Goal: Information Seeking & Learning: Check status

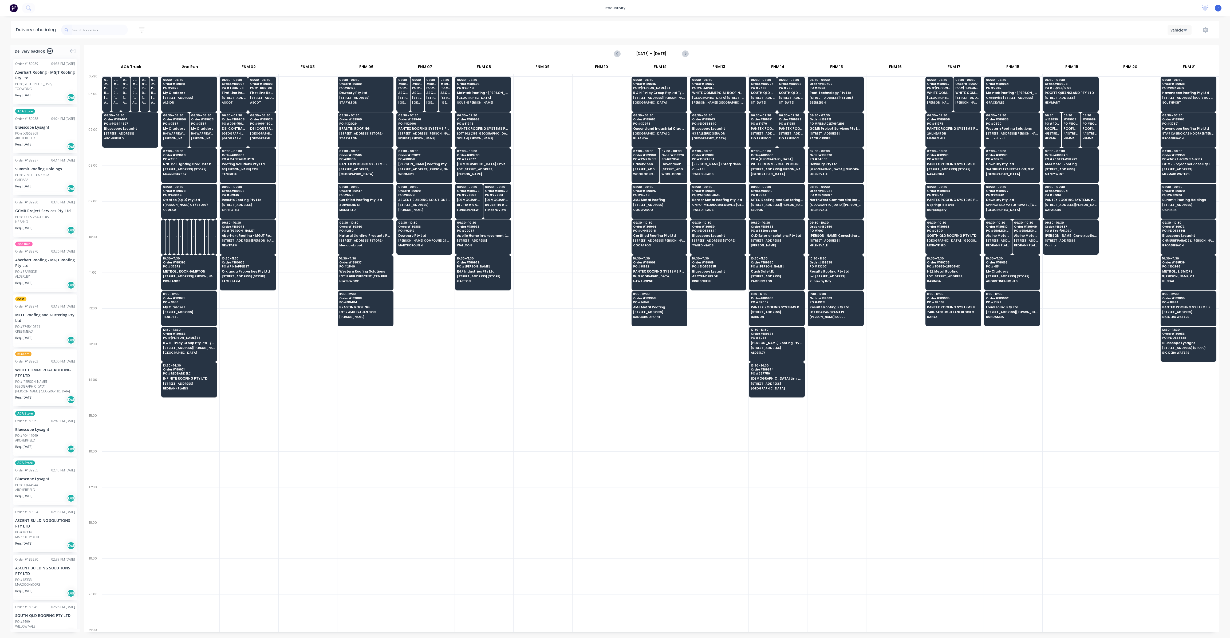
scroll to position [0, 0]
click at [187, 387] on div "13:30 - 14:30 Order # 189971 PO # REDBANK ELC INFINITE ROOFING PTY LTD 50 HALLE…" at bounding box center [188, 377] width 55 height 30
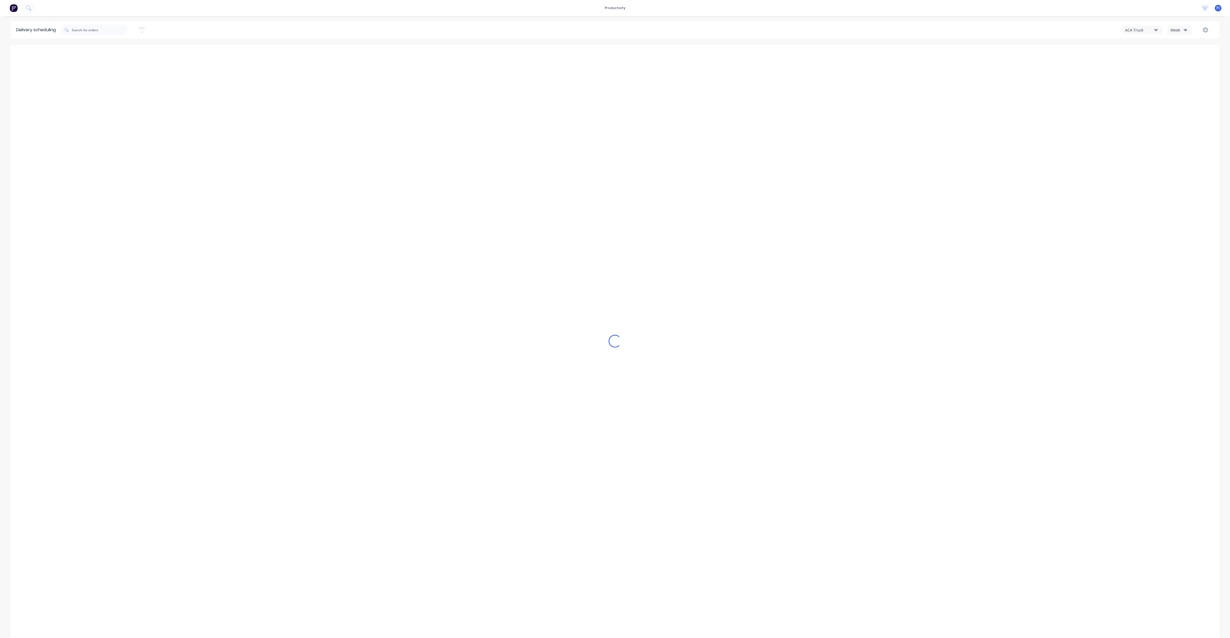
click at [1175, 29] on div "Week" at bounding box center [1177, 30] width 15 height 6
click at [1174, 56] on div "Vehicle" at bounding box center [1194, 54] width 53 height 11
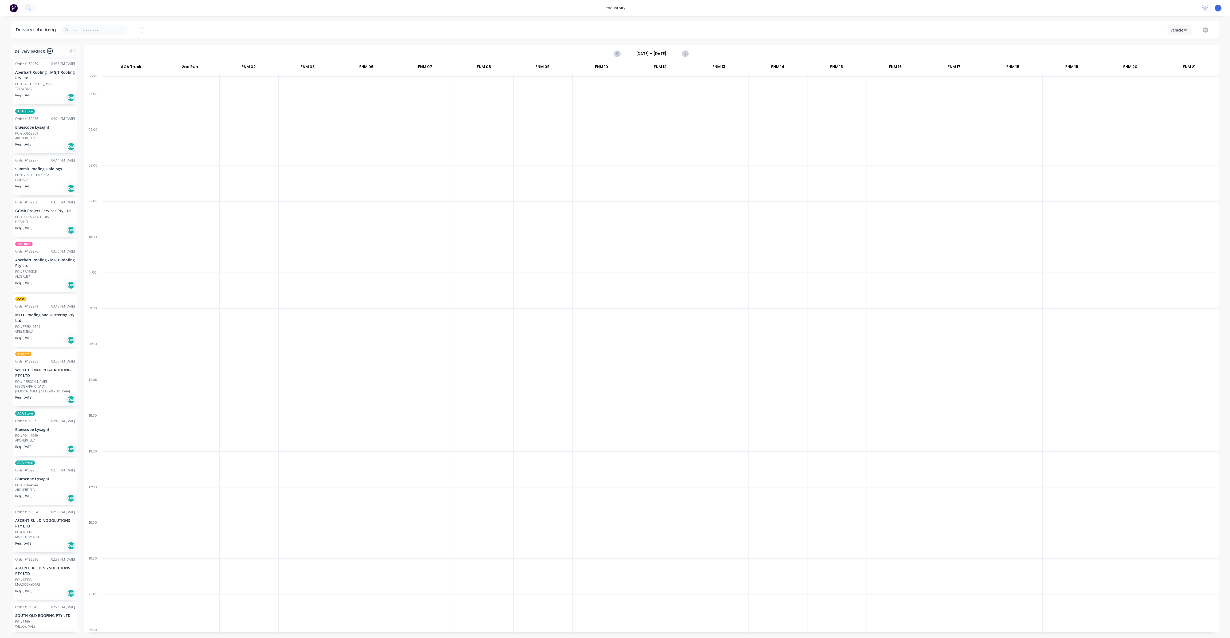
click at [672, 52] on input "[DATE] - [DATE]" at bounding box center [651, 54] width 53 height 8
click at [644, 108] on div "18" at bounding box center [643, 112] width 8 height 8
type input "[DATE] - [DATE]"
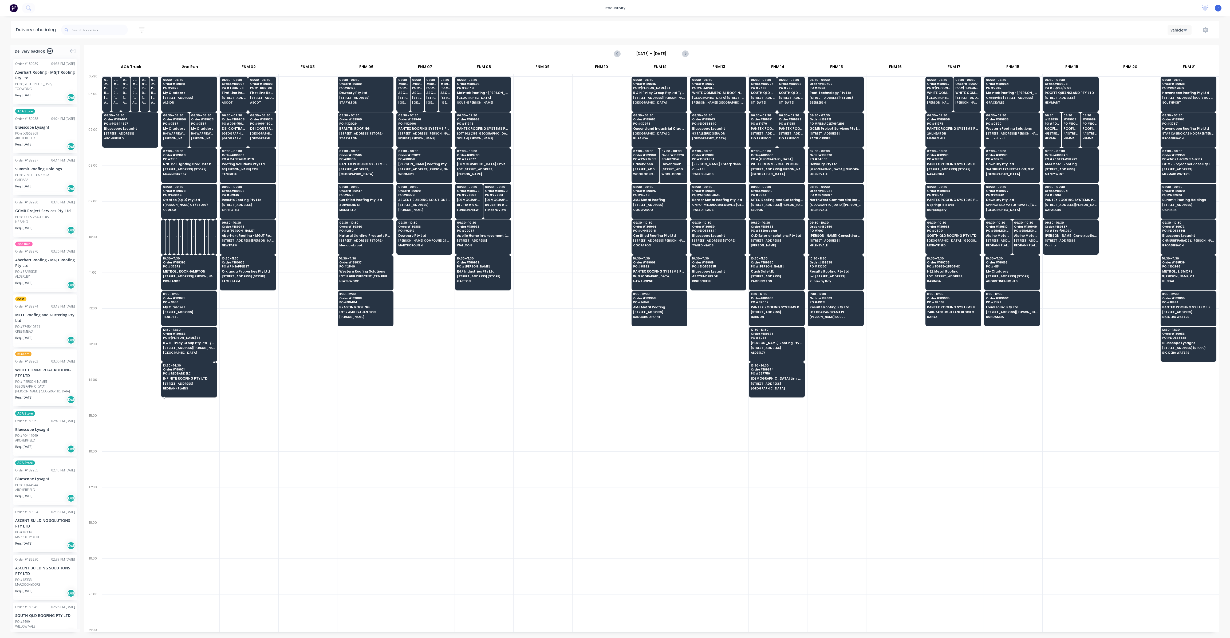
click at [194, 387] on span "REDBANK PLAINS" at bounding box center [189, 388] width 52 height 3
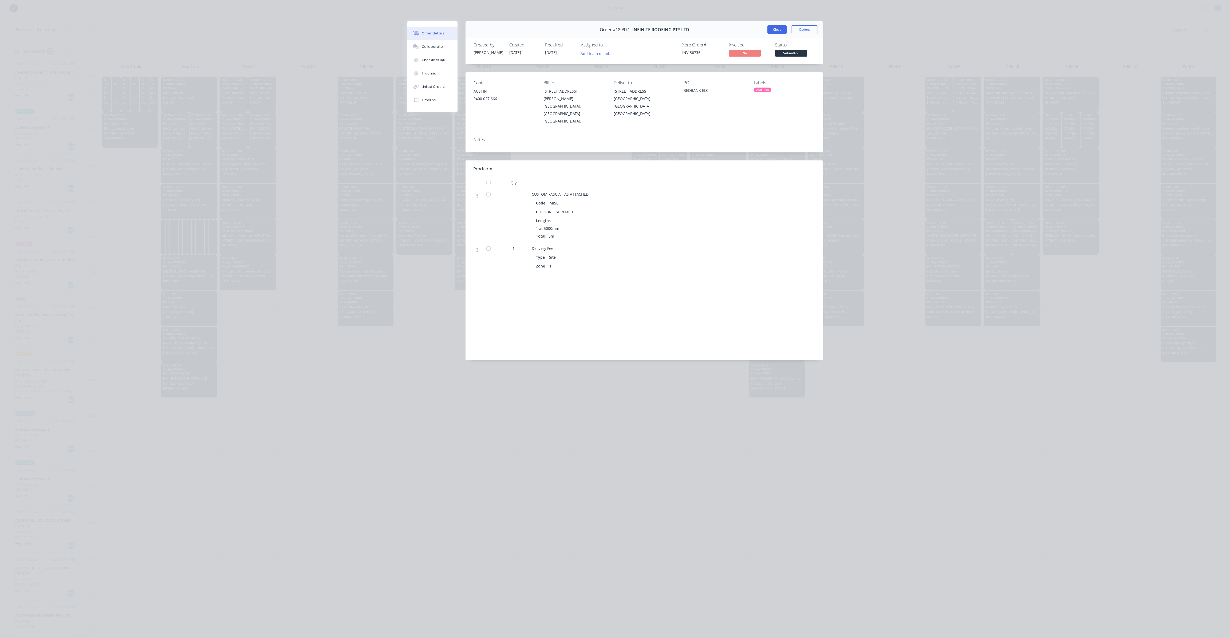
click at [772, 33] on button "Close" at bounding box center [776, 29] width 19 height 9
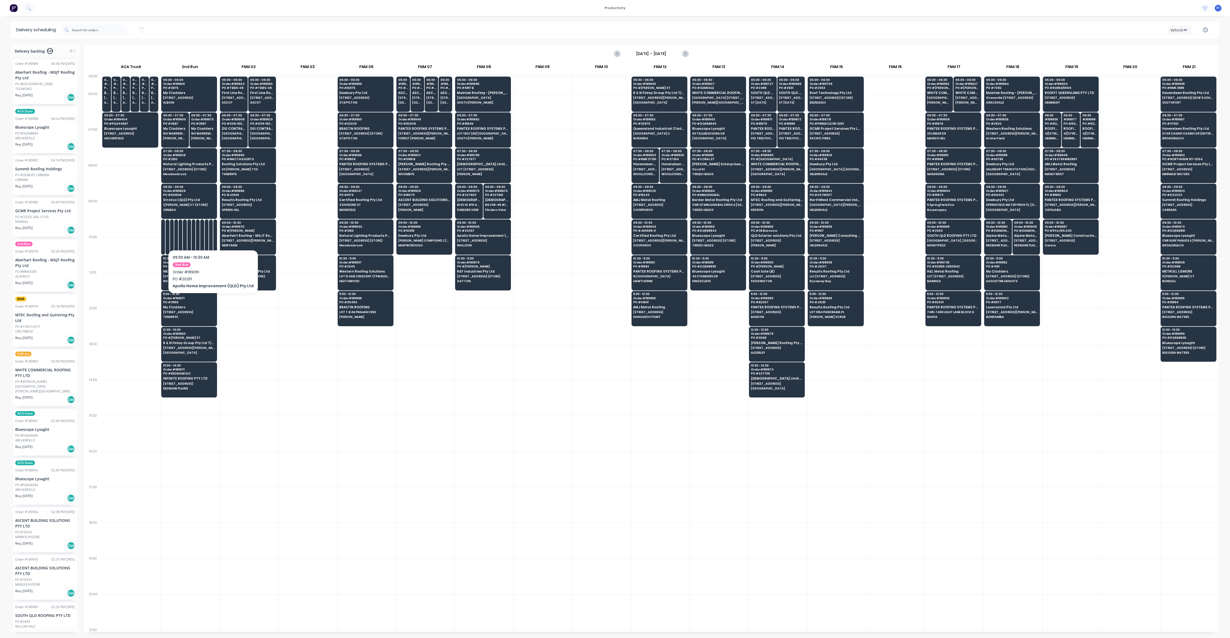
click at [211, 240] on div "09:30 # 189051 PO # 20251 Apollo Home Improvement (QLD) Pty Ltd [STREET_ADDRESS…" at bounding box center [210, 234] width 3 height 30
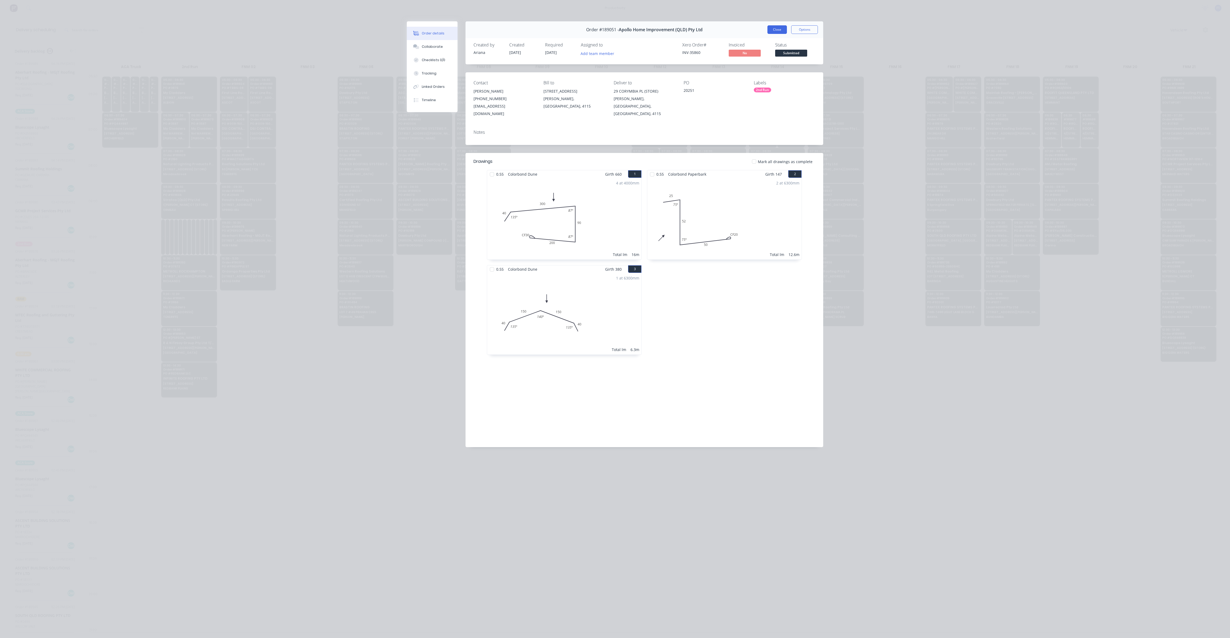
click at [770, 30] on button "Close" at bounding box center [776, 29] width 19 height 9
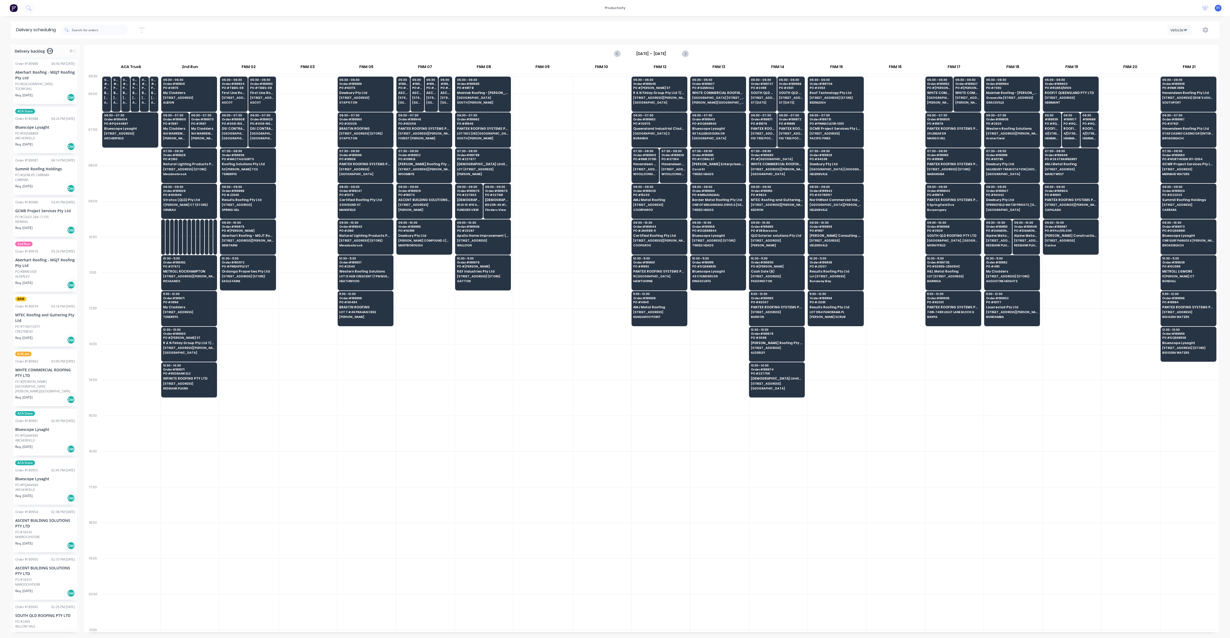
drag, startPoint x: 474, startPoint y: 555, endPoint x: 483, endPoint y: 523, distance: 33.4
click at [474, 552] on div "05:30 - 06:30 Order # 189595 PO # 6917 B Maintek Roofing - [PERSON_NAME][GEOGRA…" at bounding box center [484, 353] width 58 height 554
click at [107, 27] on input "text" at bounding box center [100, 30] width 56 height 11
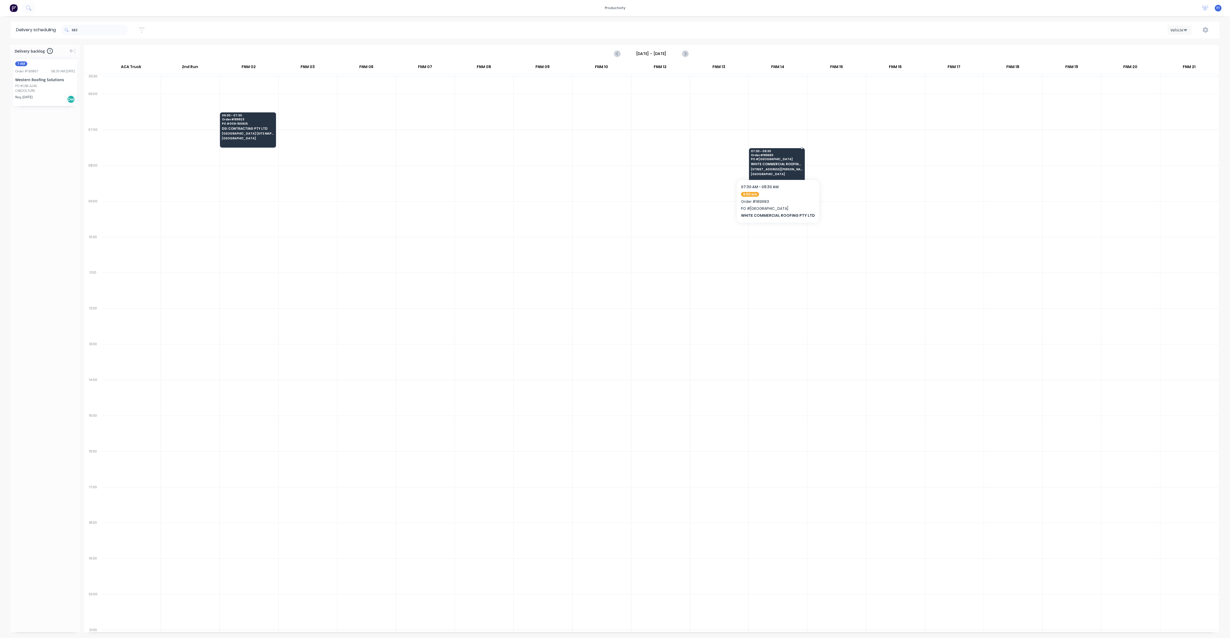
click at [790, 168] on span "[STREET_ADDRESS][PERSON_NAME]" at bounding box center [777, 169] width 52 height 3
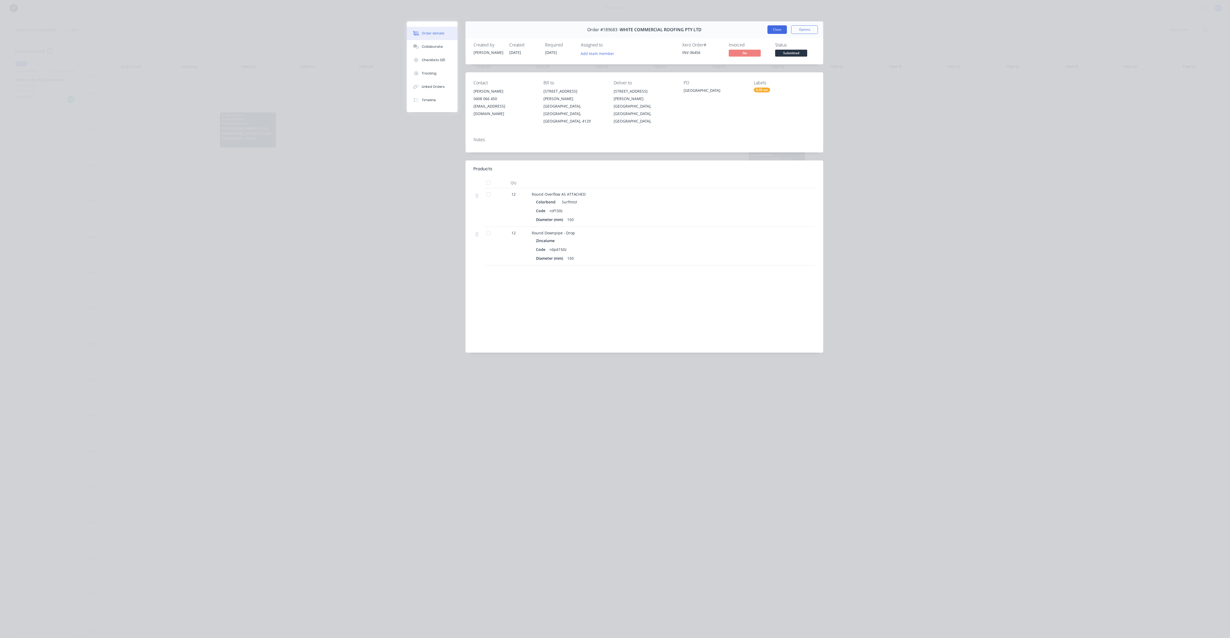
click at [771, 30] on button "Close" at bounding box center [776, 29] width 19 height 9
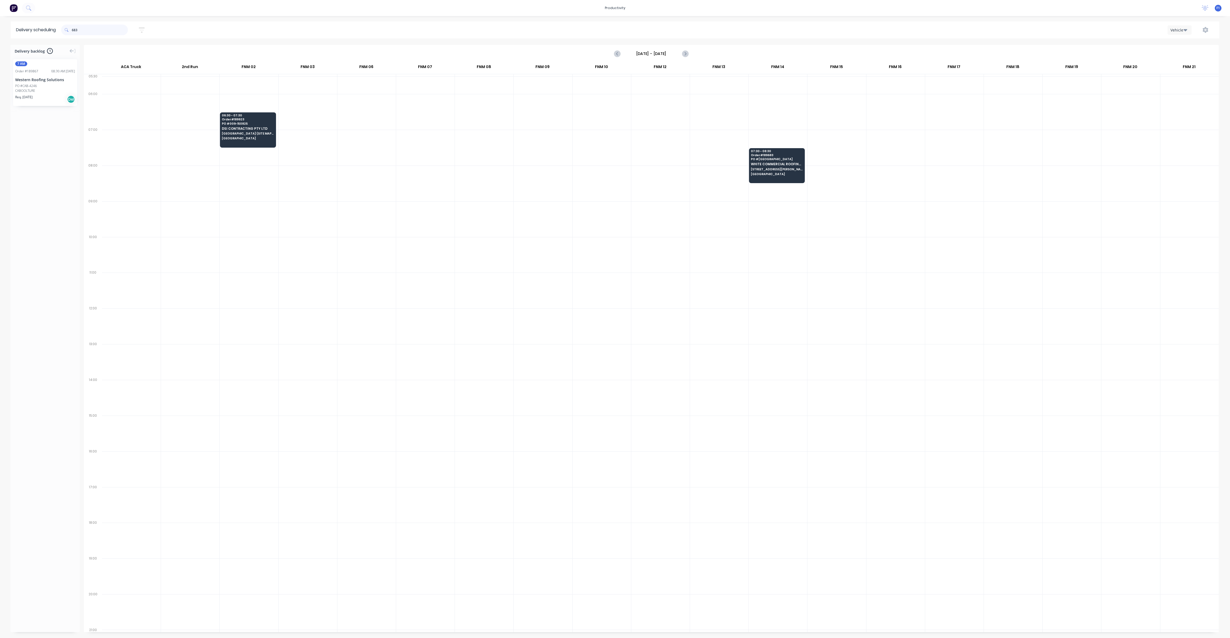
click at [82, 30] on input "683" at bounding box center [100, 30] width 56 height 11
type input "6"
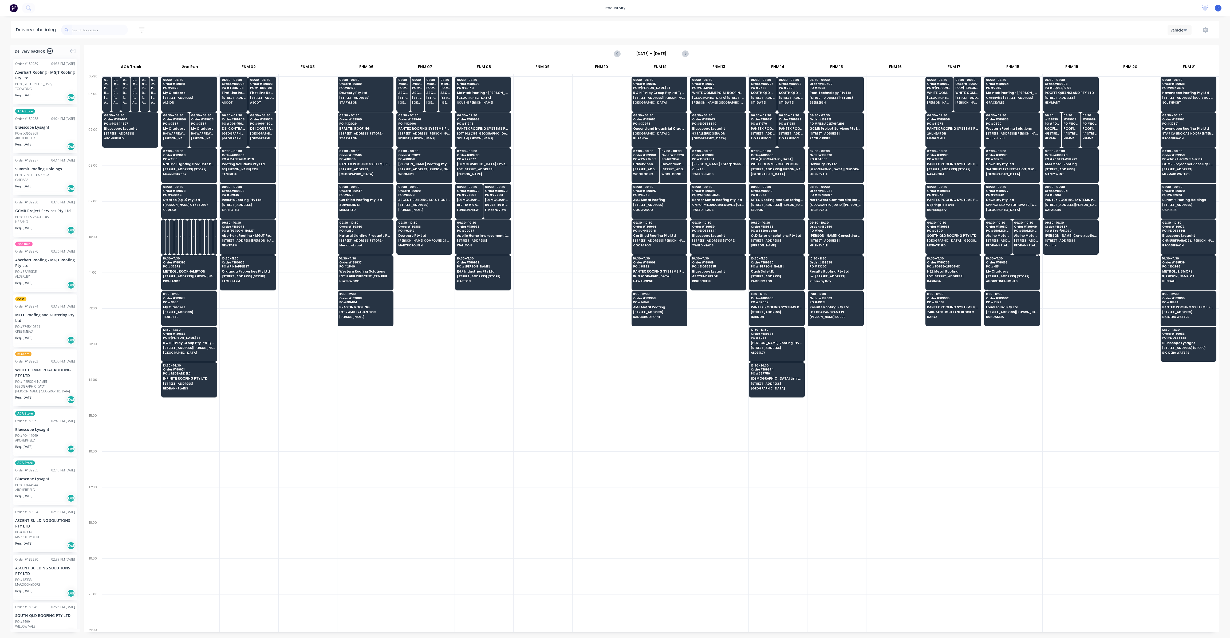
click at [1002, 271] on div "10:30 - 11:30 Order # 189162 PO # 4161 My Cladders 14/24 TECHNOLOGY DR (STORE) …" at bounding box center [1011, 270] width 55 height 30
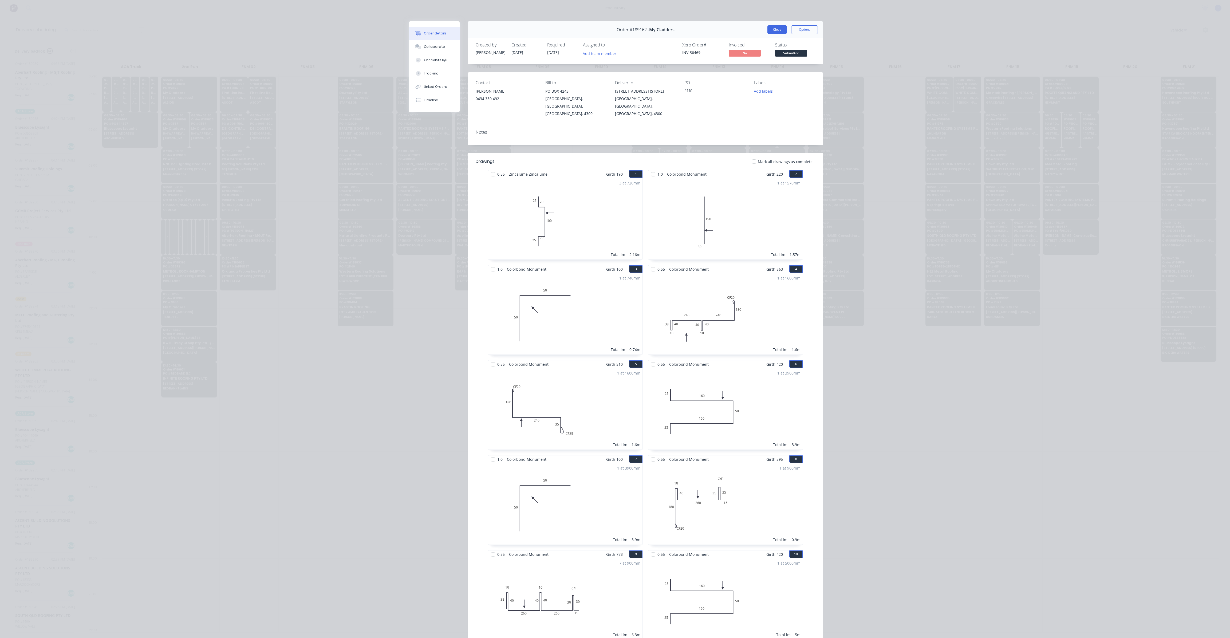
click at [774, 30] on button "Close" at bounding box center [776, 29] width 19 height 9
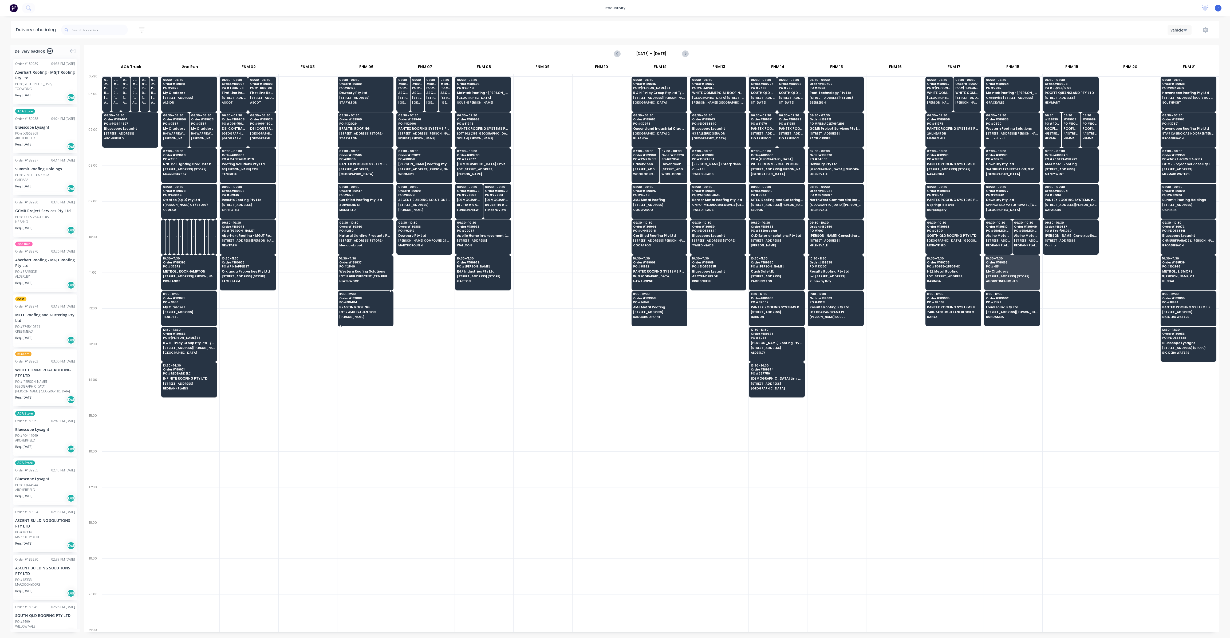
click at [356, 306] on span "BRASTIN ROOFING" at bounding box center [365, 306] width 52 height 3
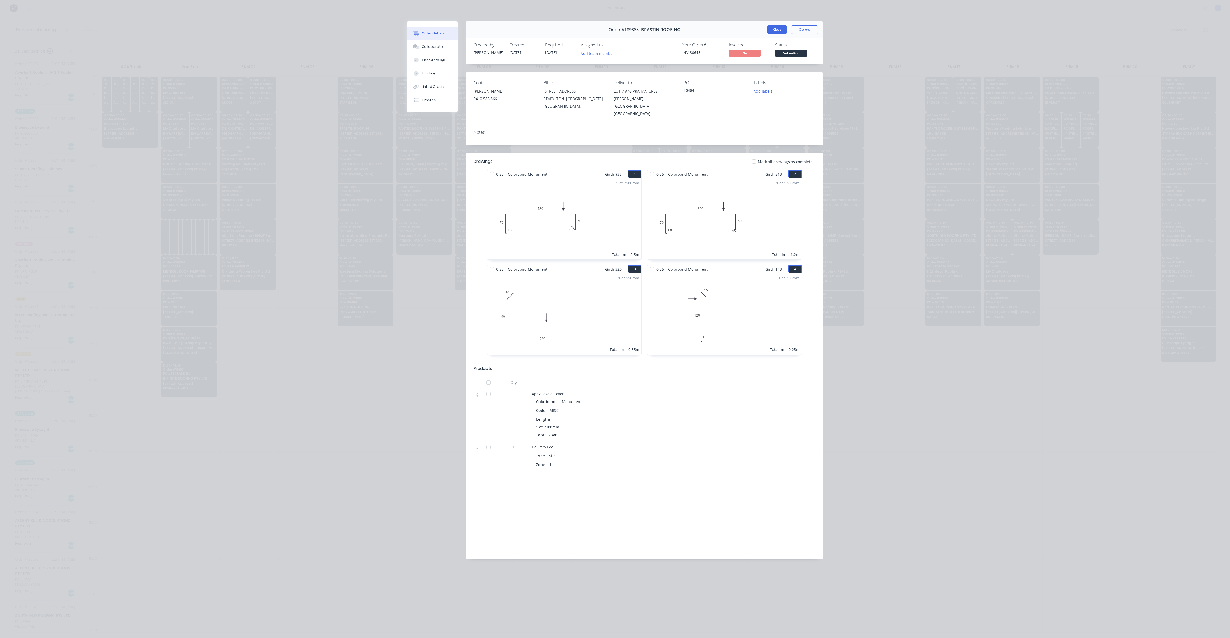
click at [775, 29] on button "Close" at bounding box center [776, 29] width 19 height 9
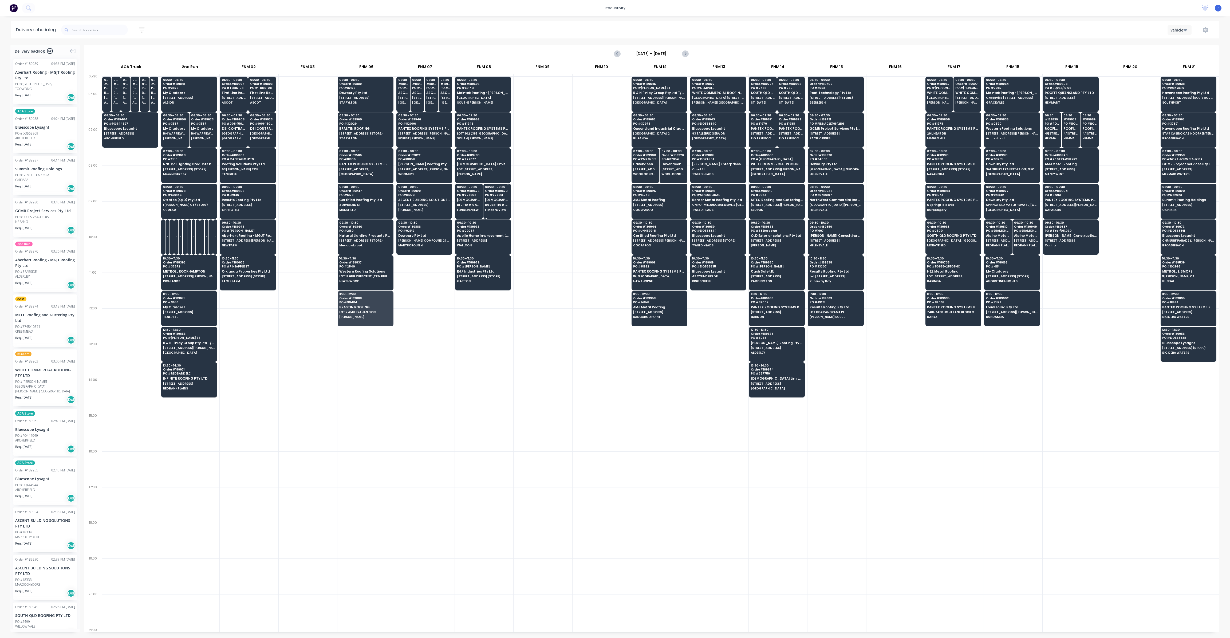
click at [494, 189] on span "Order # 189670" at bounding box center [497, 190] width 24 height 3
click at [573, 176] on div at bounding box center [602, 183] width 58 height 36
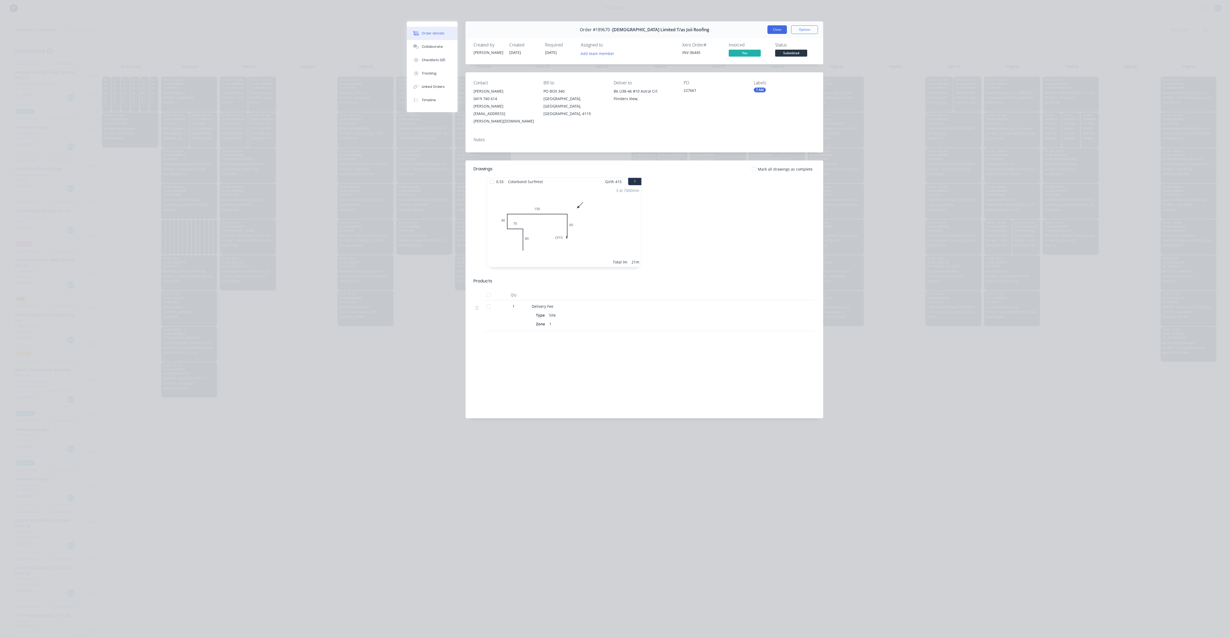
click at [779, 30] on button "Close" at bounding box center [776, 29] width 19 height 9
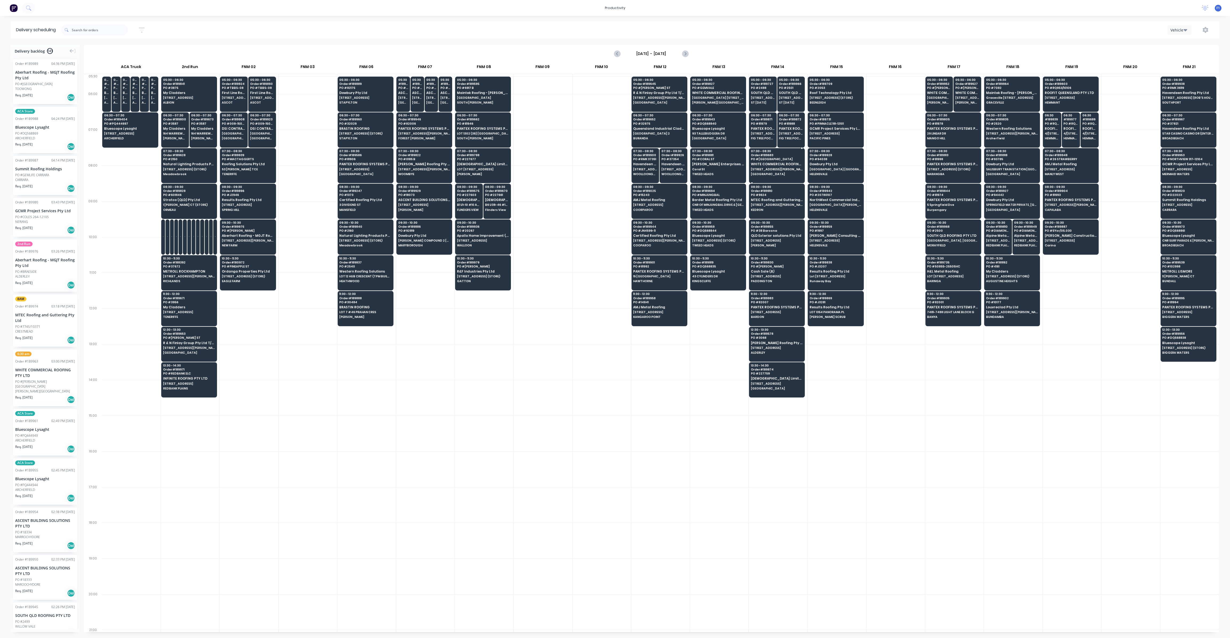
click at [777, 164] on span "WHITE COMMERCIAL ROOFING PTY LTD" at bounding box center [777, 163] width 52 height 3
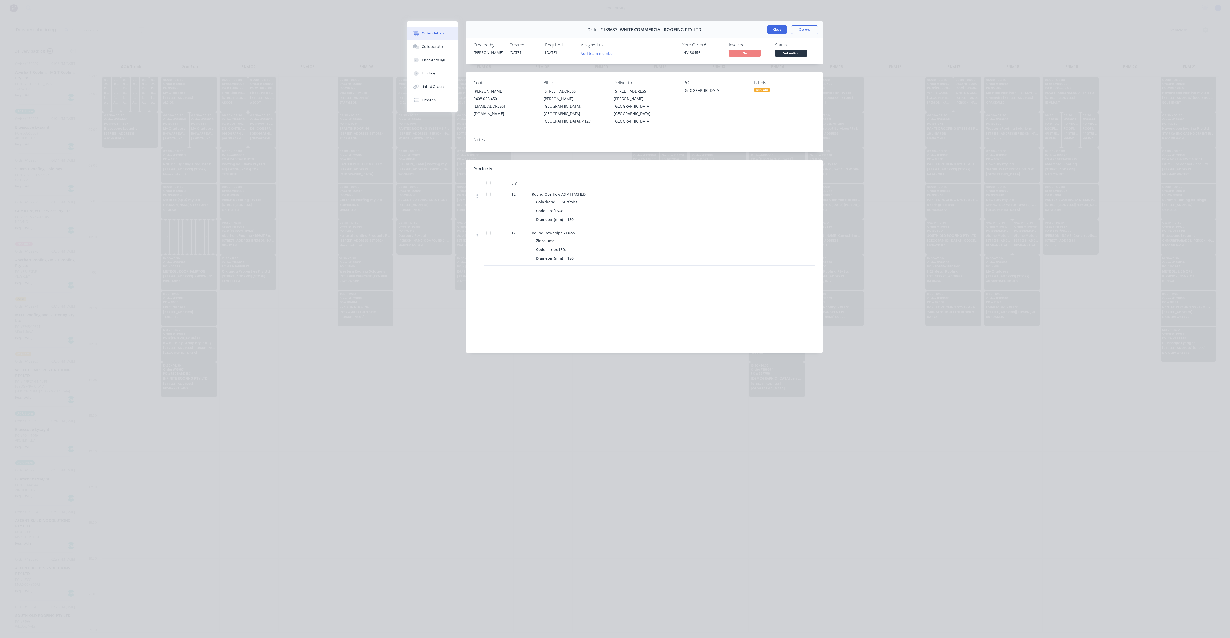
click at [771, 30] on button "Close" at bounding box center [776, 29] width 19 height 9
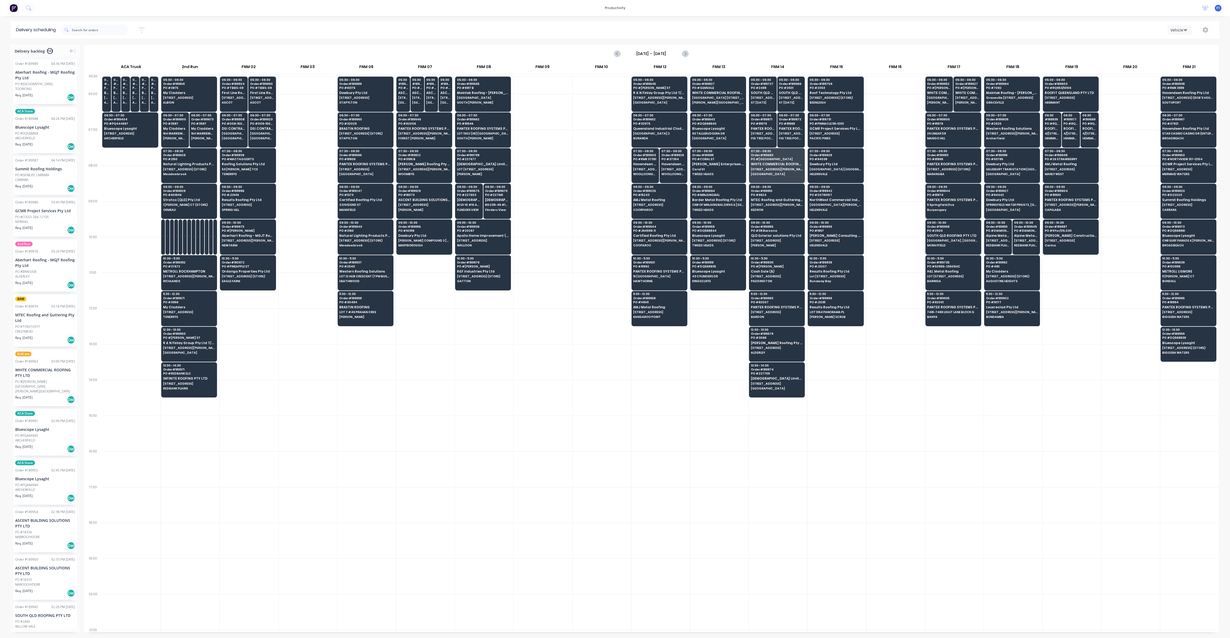
click at [585, 40] on div "Delivery scheduling Sort by Most recent Created date Required date Order number…" at bounding box center [615, 329] width 1230 height 617
click at [1008, 270] on span "My Cladders" at bounding box center [1012, 271] width 52 height 3
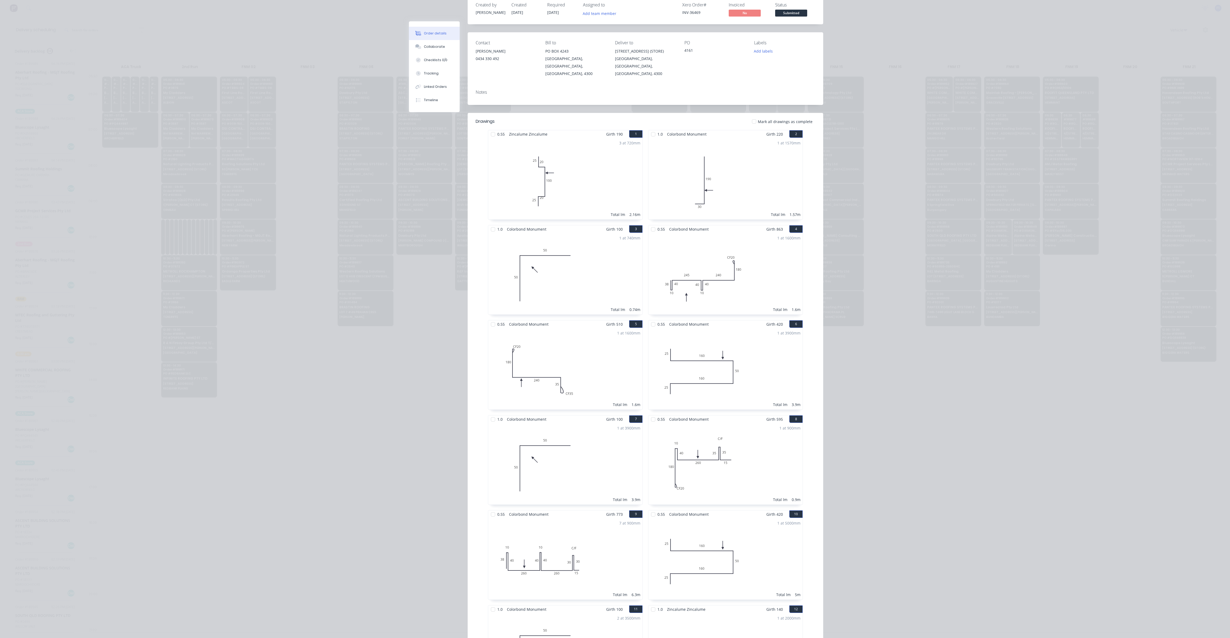
scroll to position [0, 0]
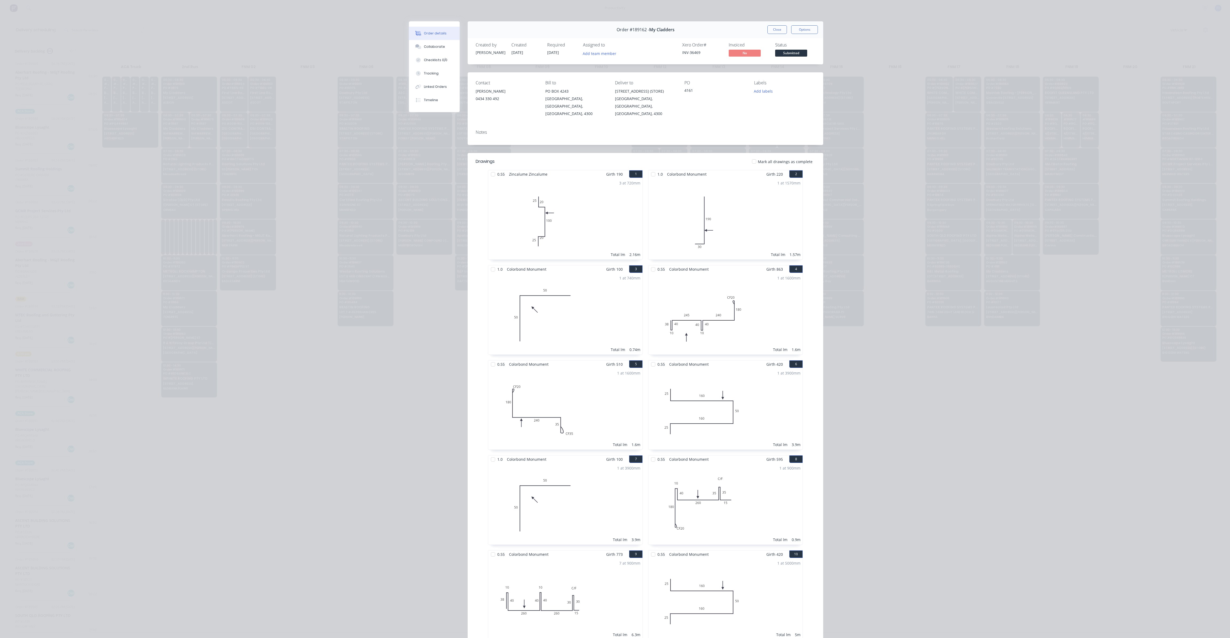
click at [773, 37] on div "Order #189162 - My Cladders Close Options" at bounding box center [646, 29] width 356 height 17
click at [773, 33] on button "Close" at bounding box center [776, 29] width 19 height 9
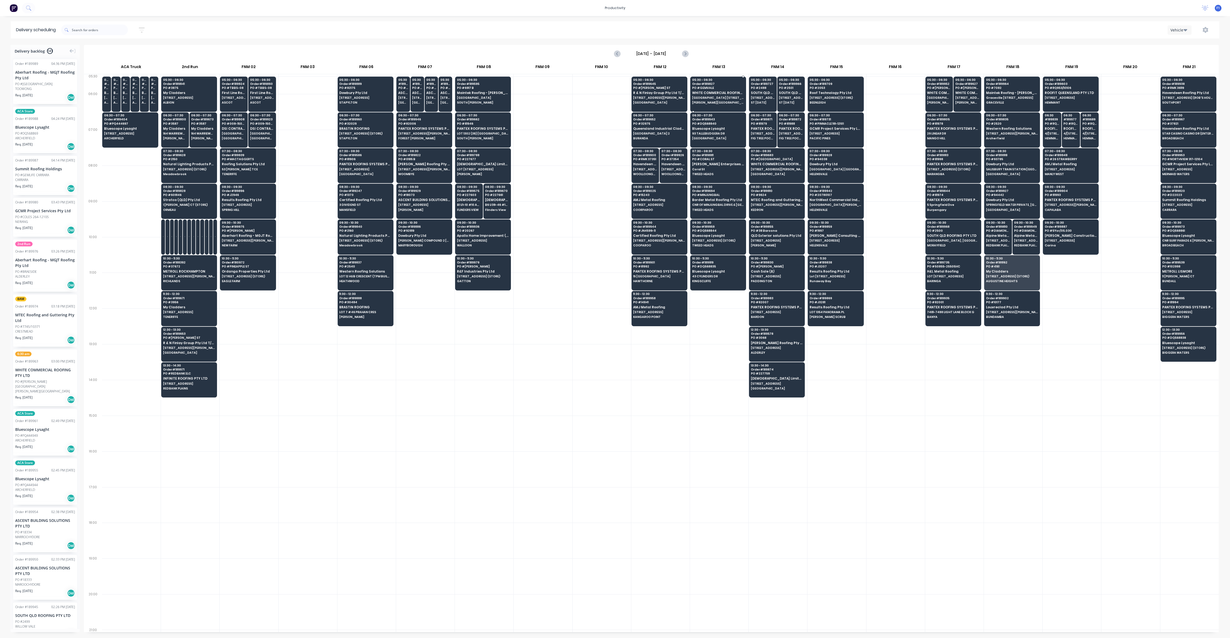
click at [695, 93] on span "WHITE COMMERCIAL ROOFING PTY LTD" at bounding box center [718, 92] width 52 height 3
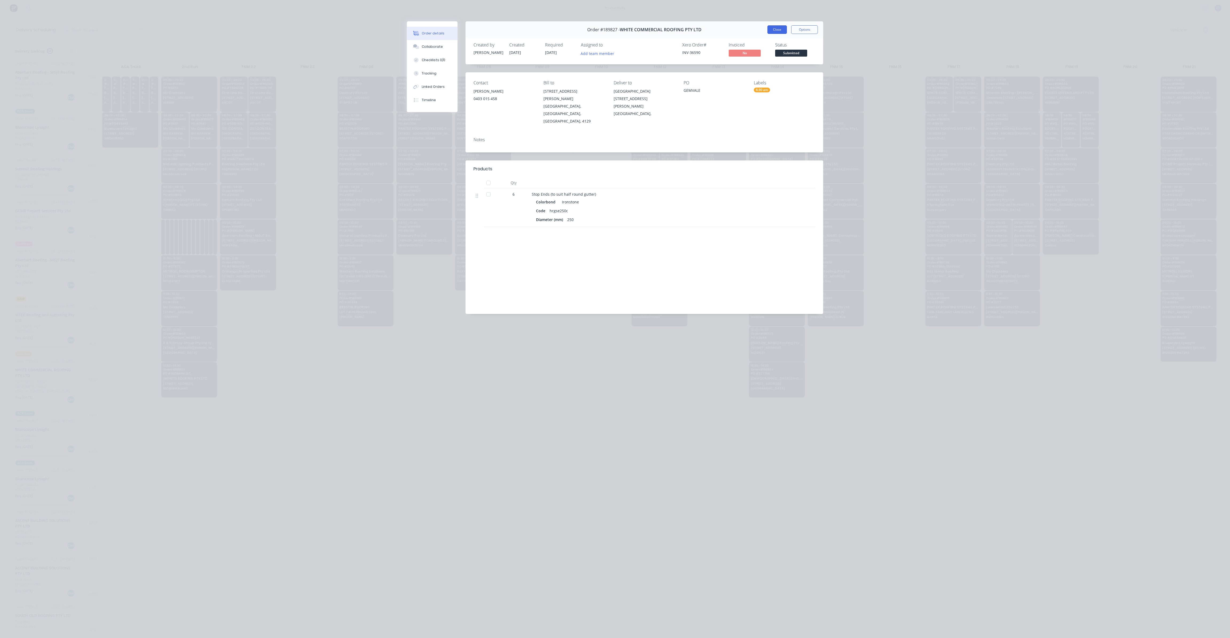
click at [773, 32] on button "Close" at bounding box center [776, 29] width 19 height 9
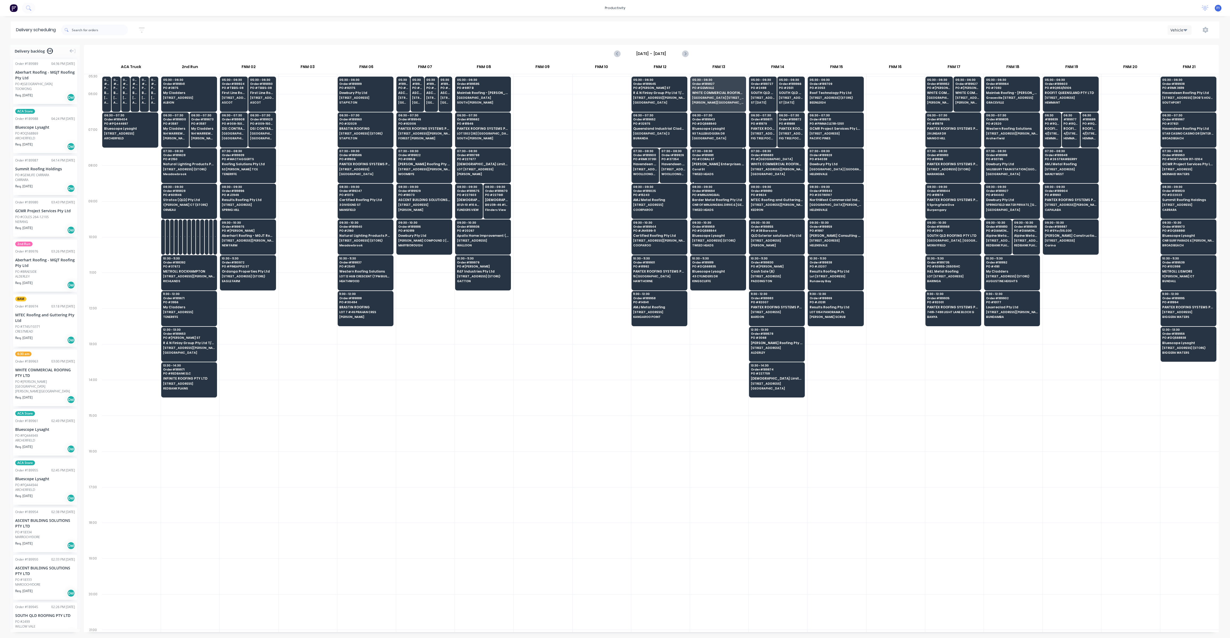
click at [718, 148] on div at bounding box center [718, 148] width 56 height 1
click at [719, 139] on span "[GEOGRAPHIC_DATA]" at bounding box center [718, 138] width 52 height 3
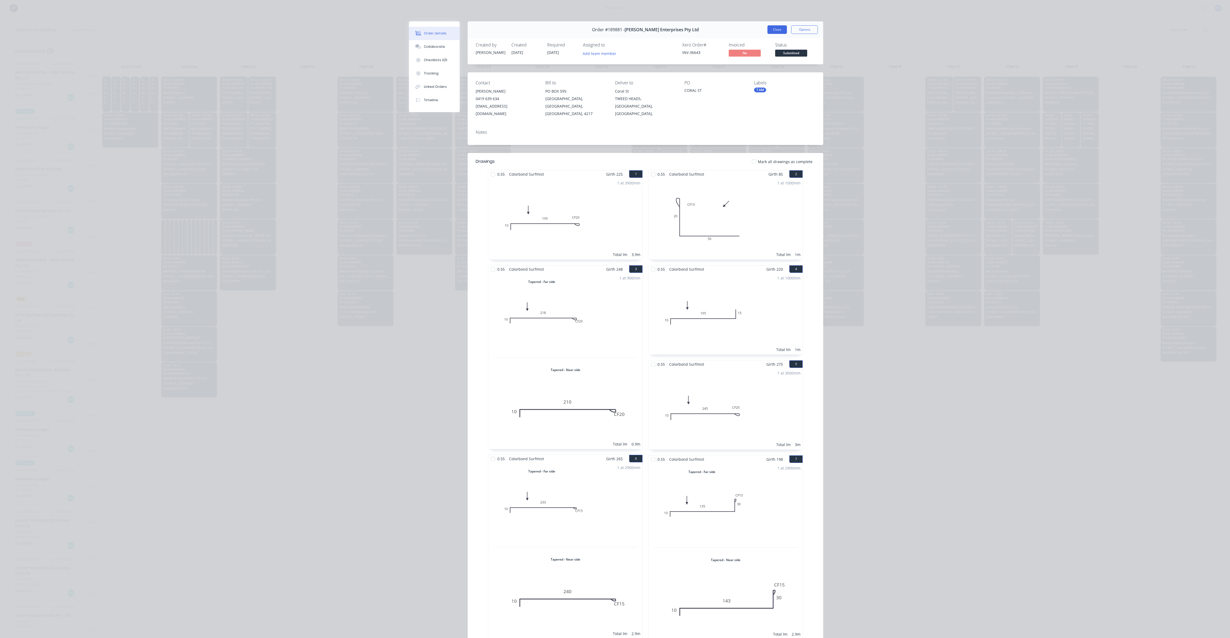
click at [770, 29] on button "Close" at bounding box center [776, 29] width 19 height 9
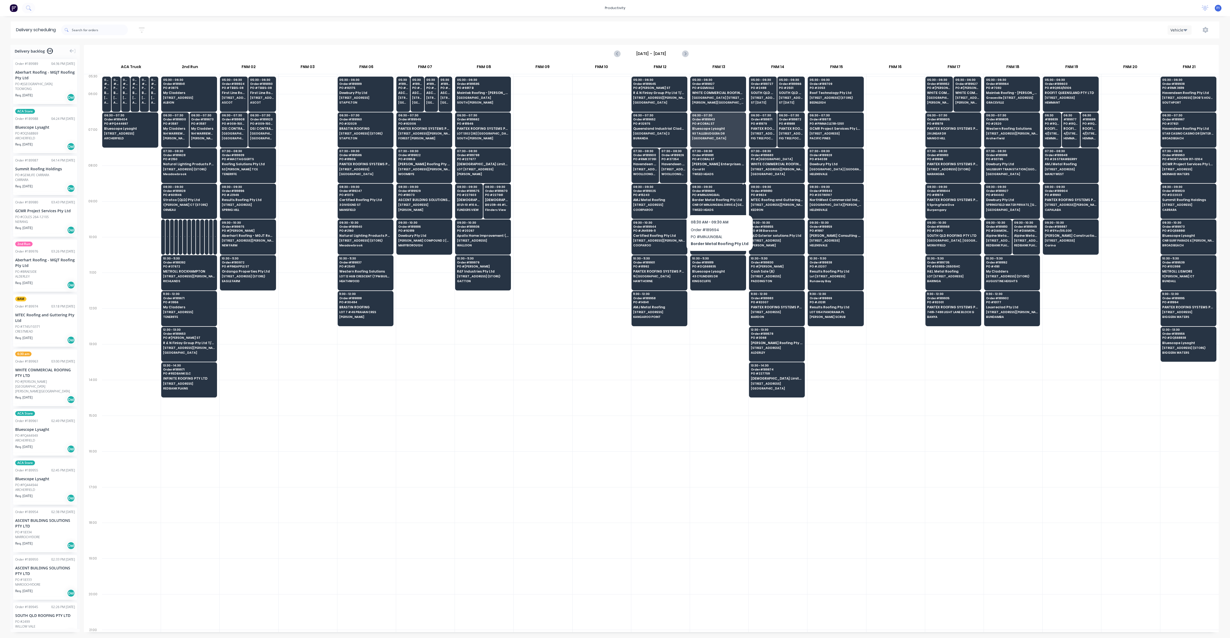
click at [718, 203] on span "CNR OF MINJUNGBAL DRIVE & [GEOGRAPHIC_DATA]" at bounding box center [718, 204] width 52 height 3
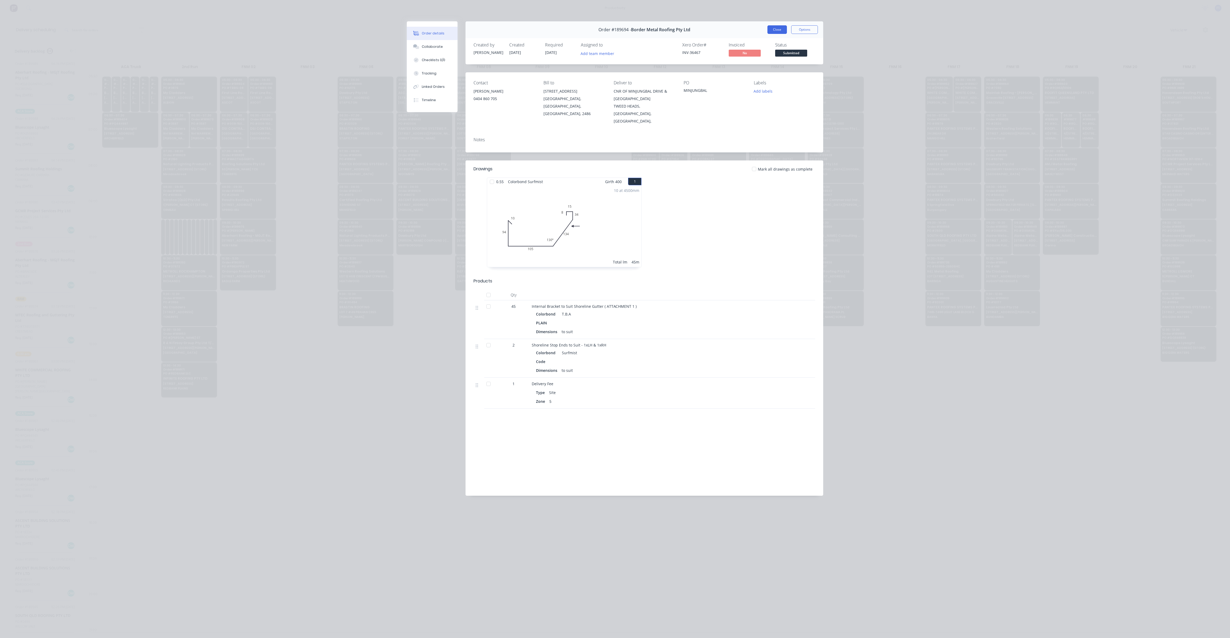
click at [781, 29] on button "Close" at bounding box center [776, 29] width 19 height 9
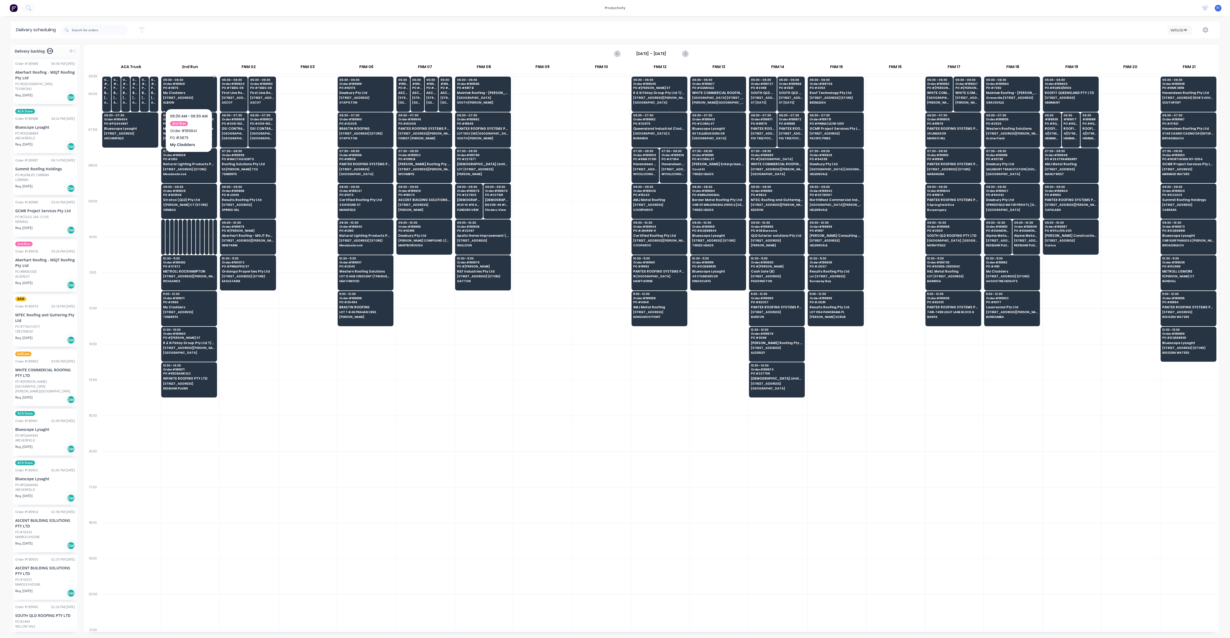
click at [187, 84] on span "Order # 189841" at bounding box center [189, 83] width 52 height 3
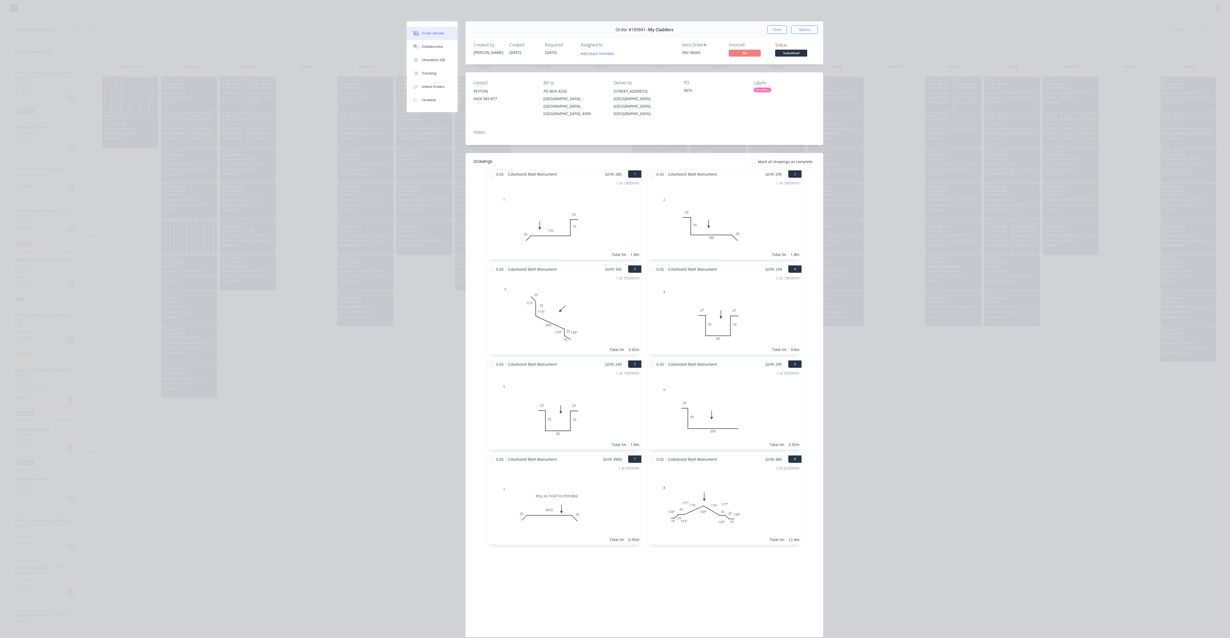
scroll to position [17, 0]
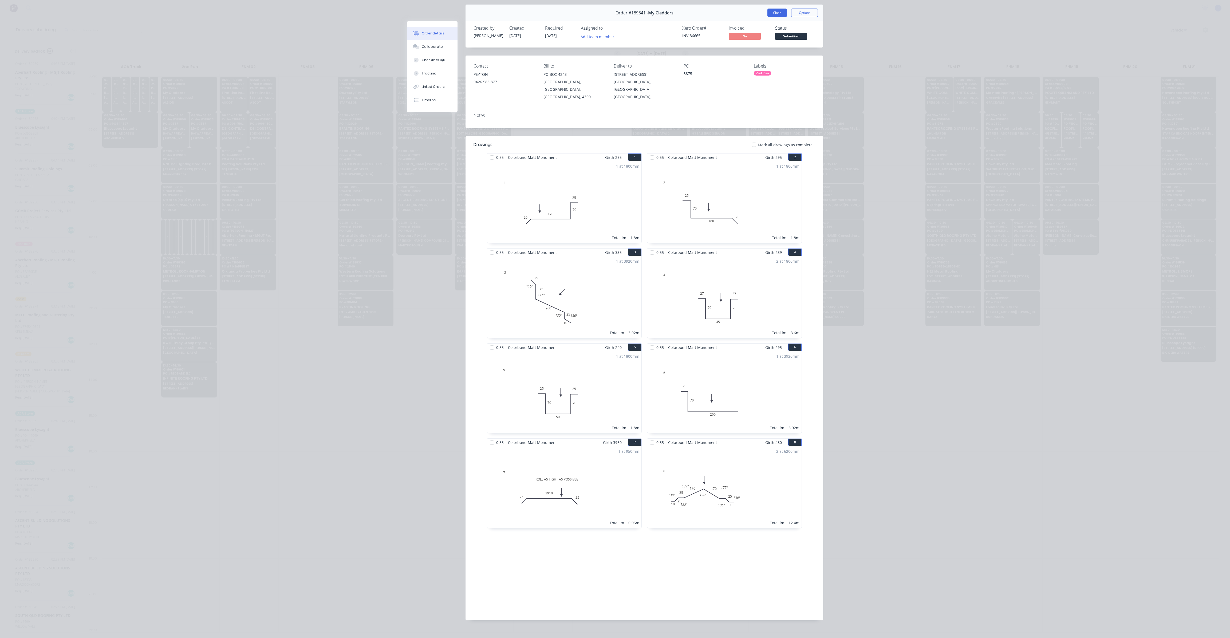
click at [774, 12] on button "Close" at bounding box center [776, 13] width 19 height 9
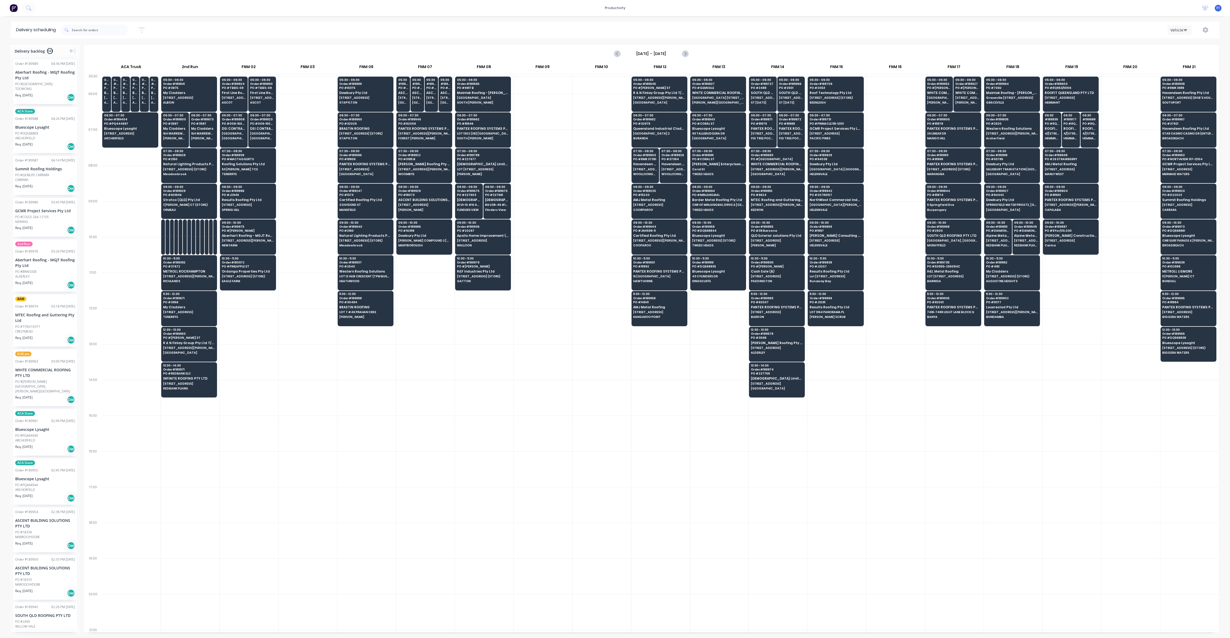
click at [615, 179] on div at bounding box center [602, 183] width 58 height 36
